Goal: Task Accomplishment & Management: Complete application form

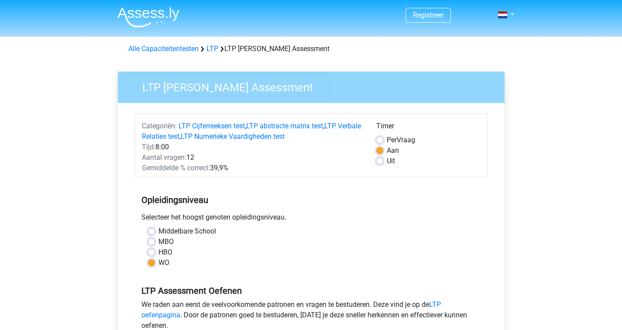
scroll to position [154, 0]
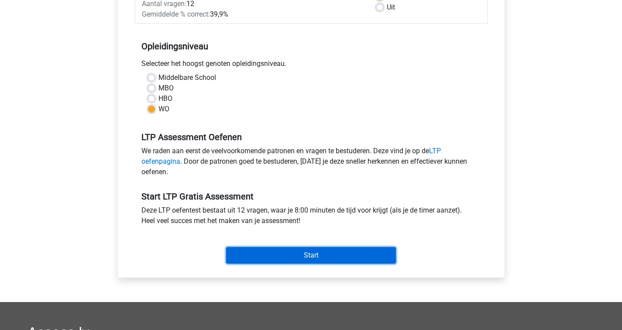
click at [306, 253] on input "Start" at bounding box center [311, 255] width 170 height 17
